Goal: Check status: Check status

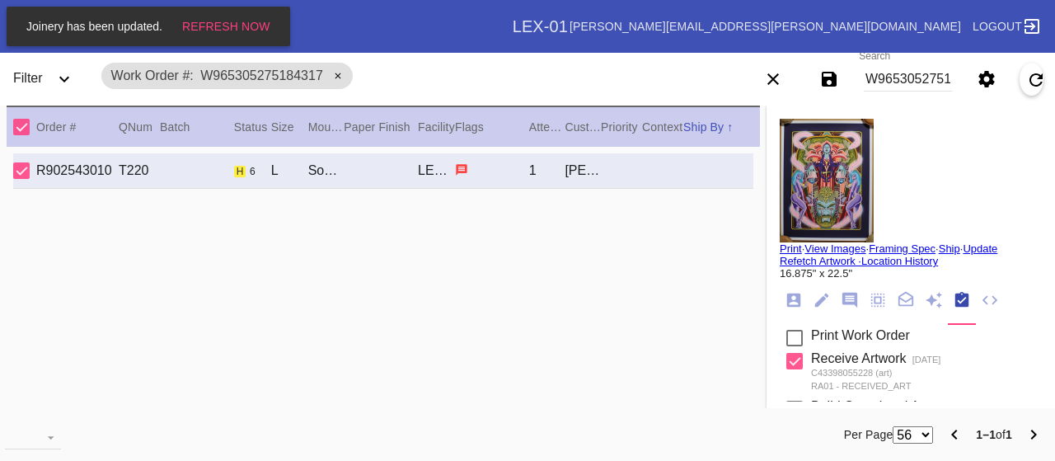
scroll to position [262, 0]
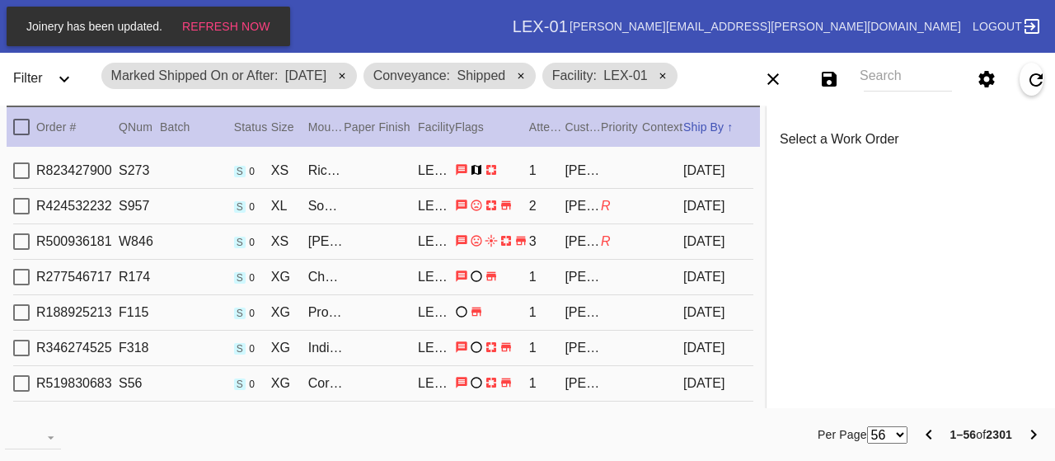
click at [337, 76] on icon at bounding box center [342, 76] width 10 height 10
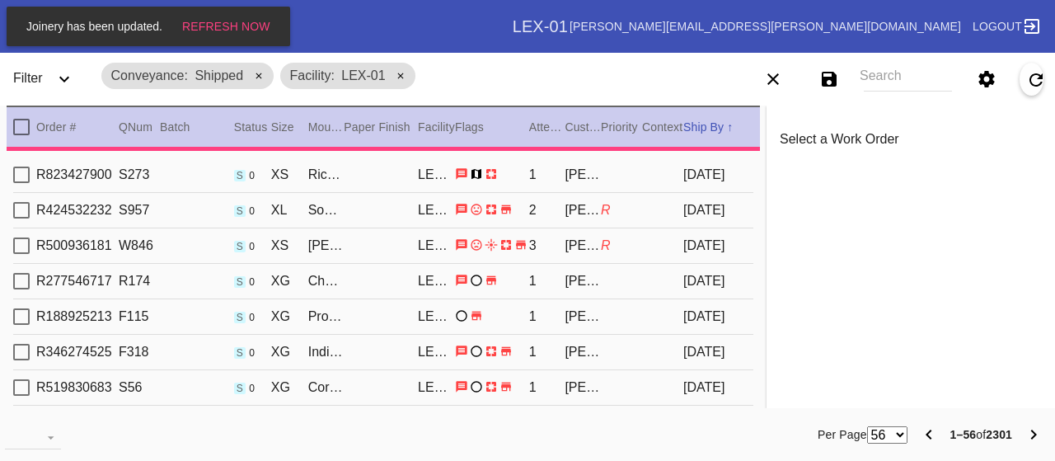
click at [54, 78] on icon "Expand" at bounding box center [64, 79] width 20 height 20
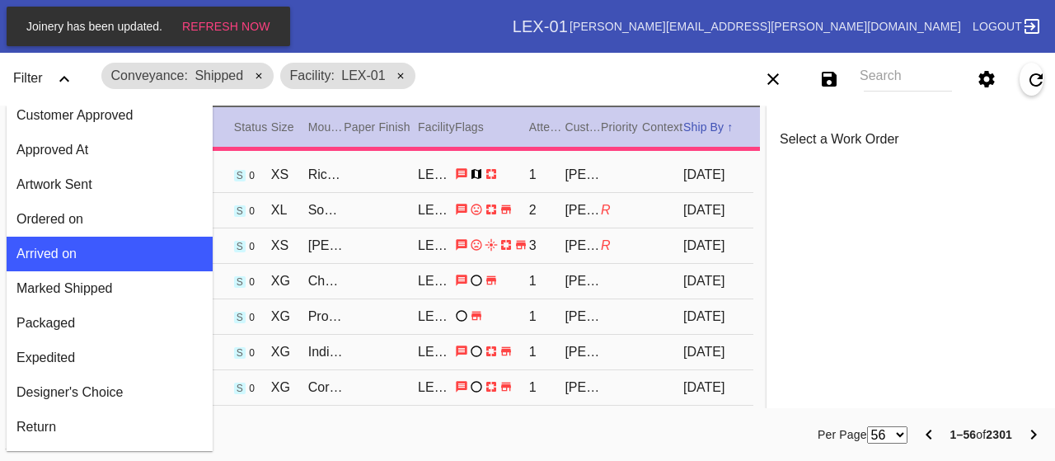
scroll to position [1565, 0]
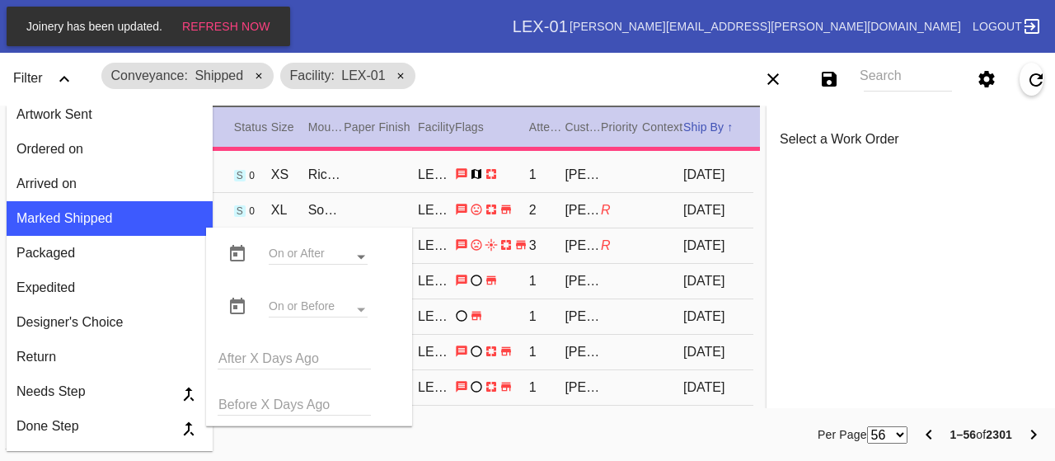
click at [359, 258] on div "Open calendar" at bounding box center [361, 257] width 8 height 4
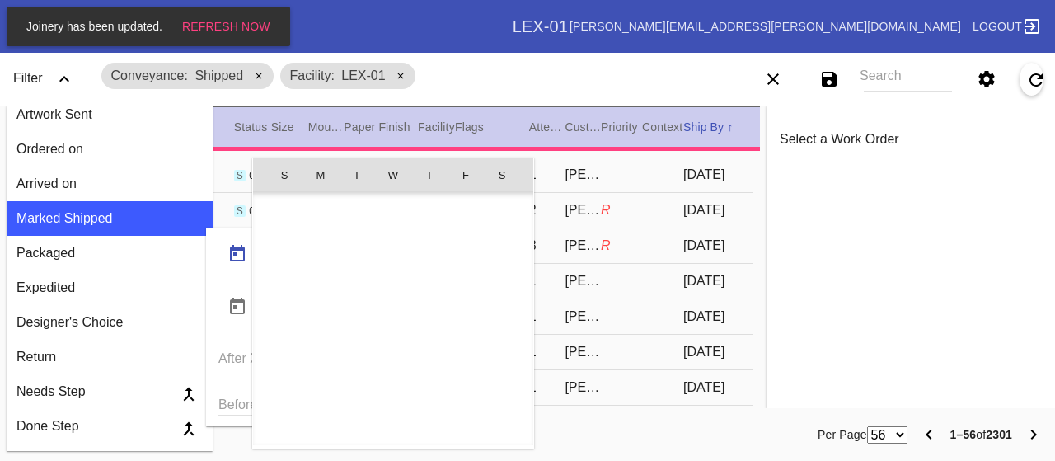
scroll to position [381425, 0]
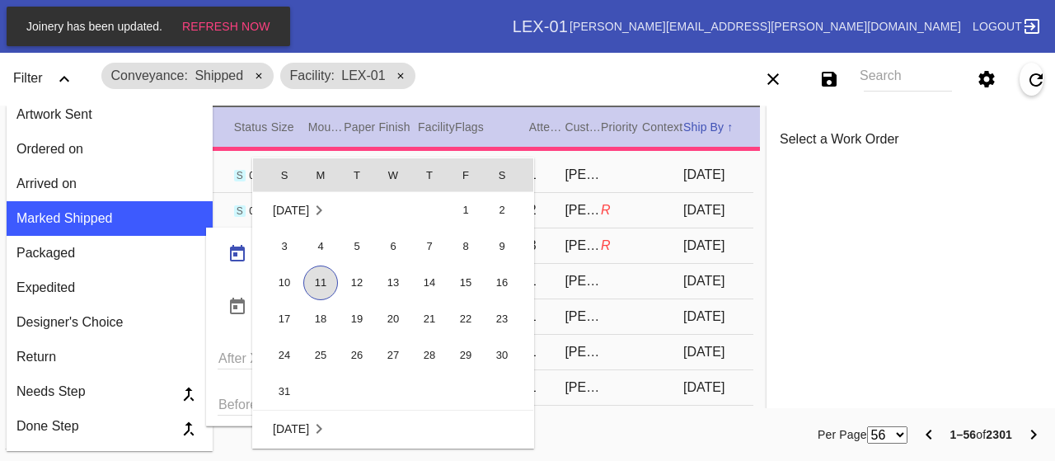
click at [319, 276] on span "11" at bounding box center [320, 282] width 35 height 35
type input "[DATE]"
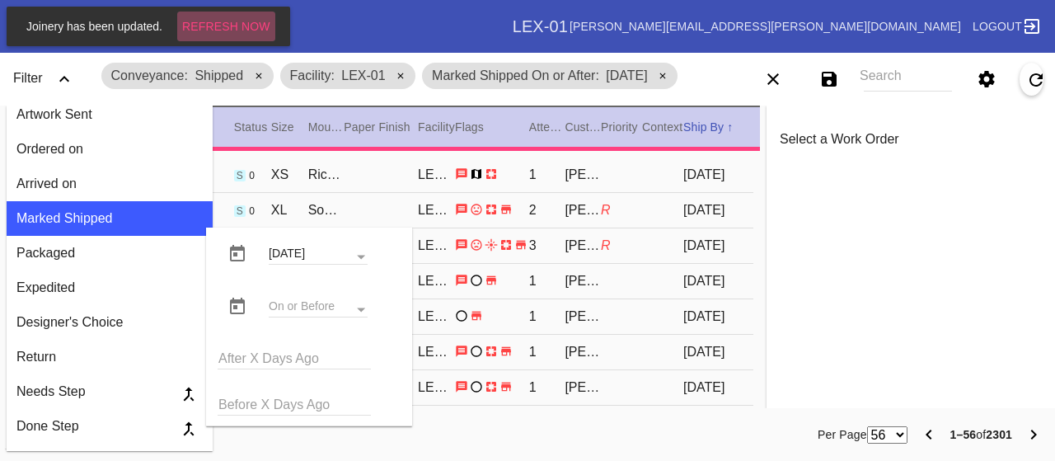
click at [253, 30] on span "Refresh Now" at bounding box center [226, 26] width 88 height 13
